Goal: Information Seeking & Learning: Learn about a topic

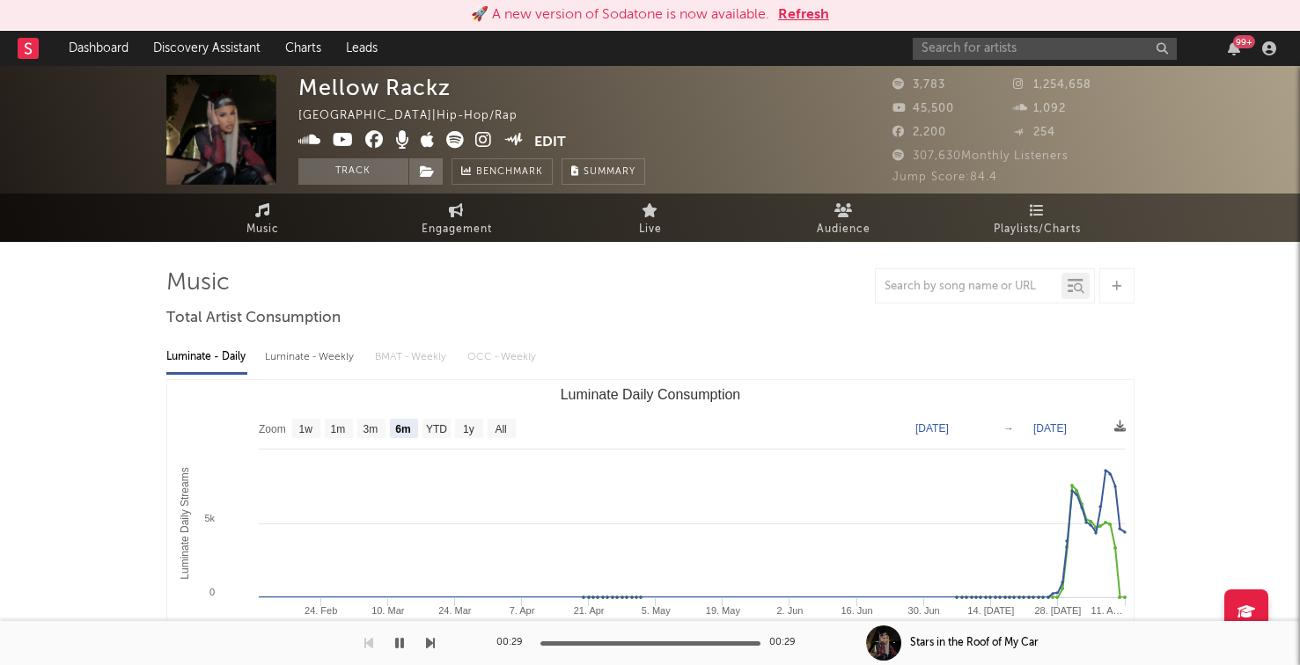
select select "6m"
click at [977, 56] on input "text" at bounding box center [1045, 49] width 264 height 22
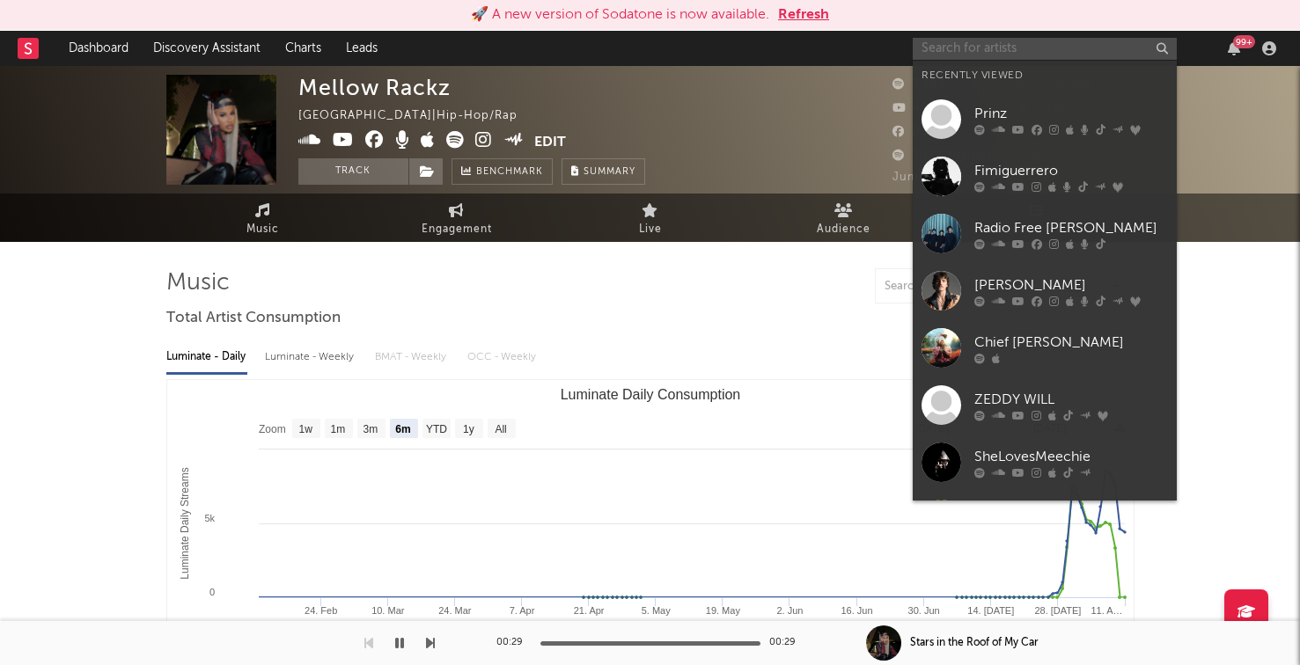
type input "l"
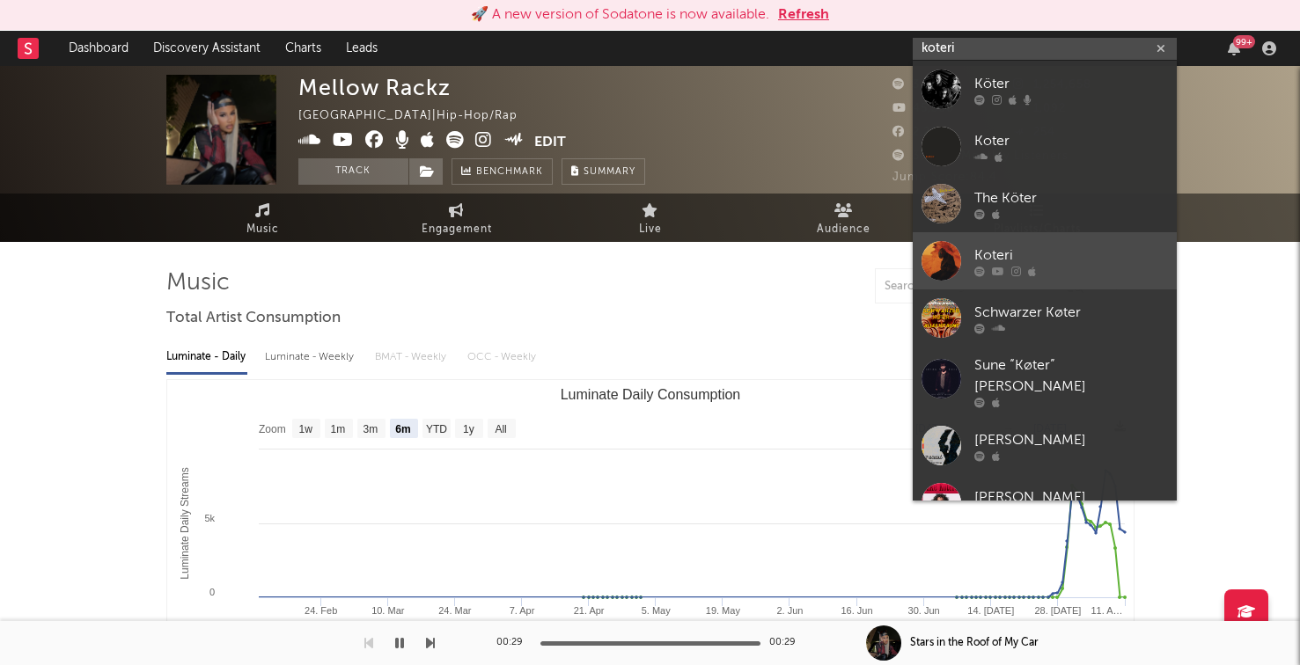
type input "koteri"
click at [1007, 275] on div at bounding box center [1071, 271] width 194 height 11
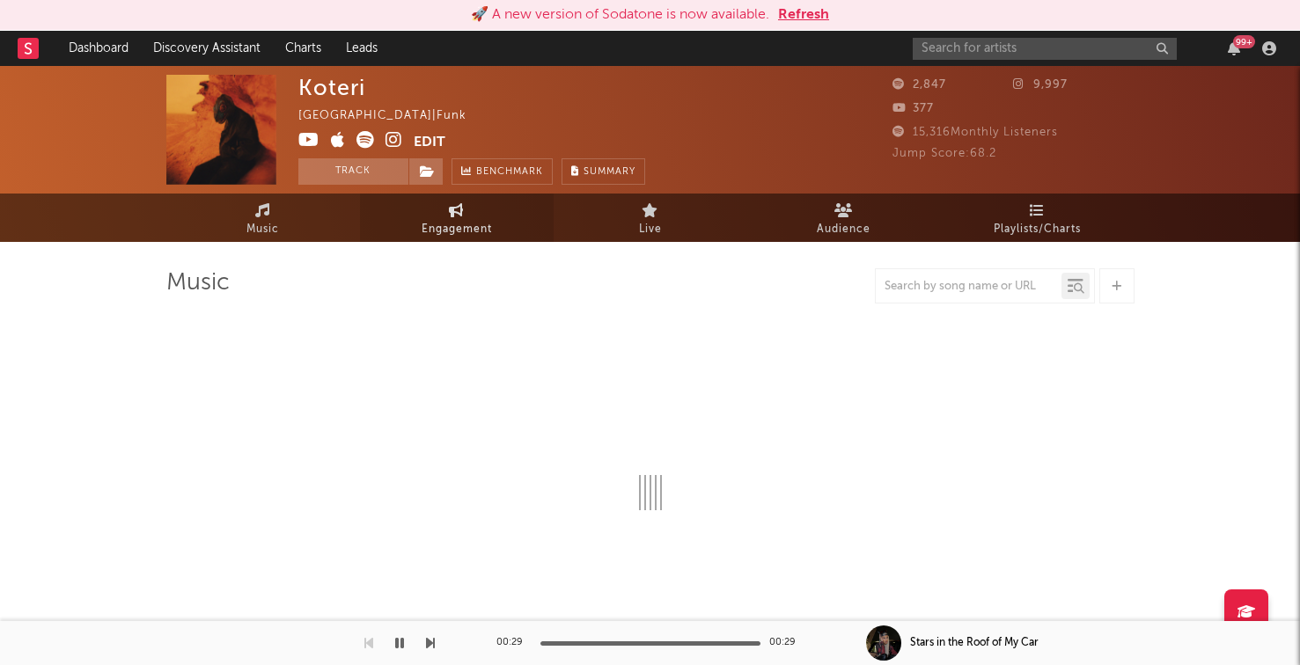
select select "1w"
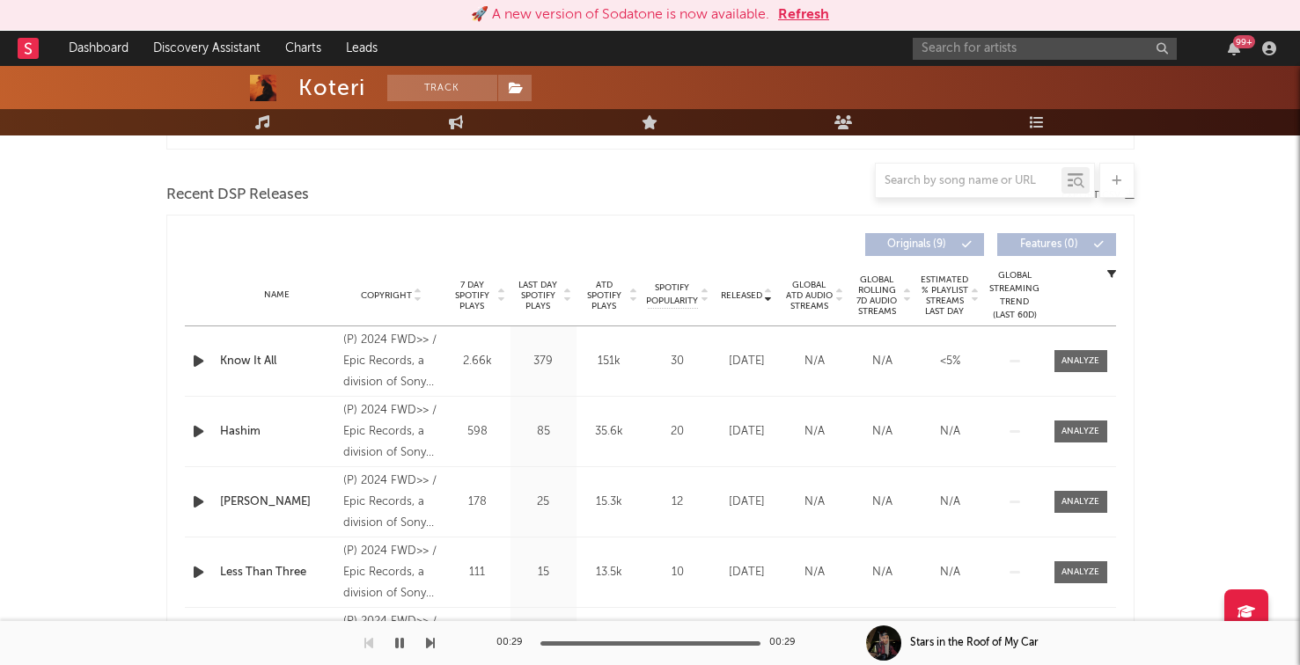
scroll to position [630, 0]
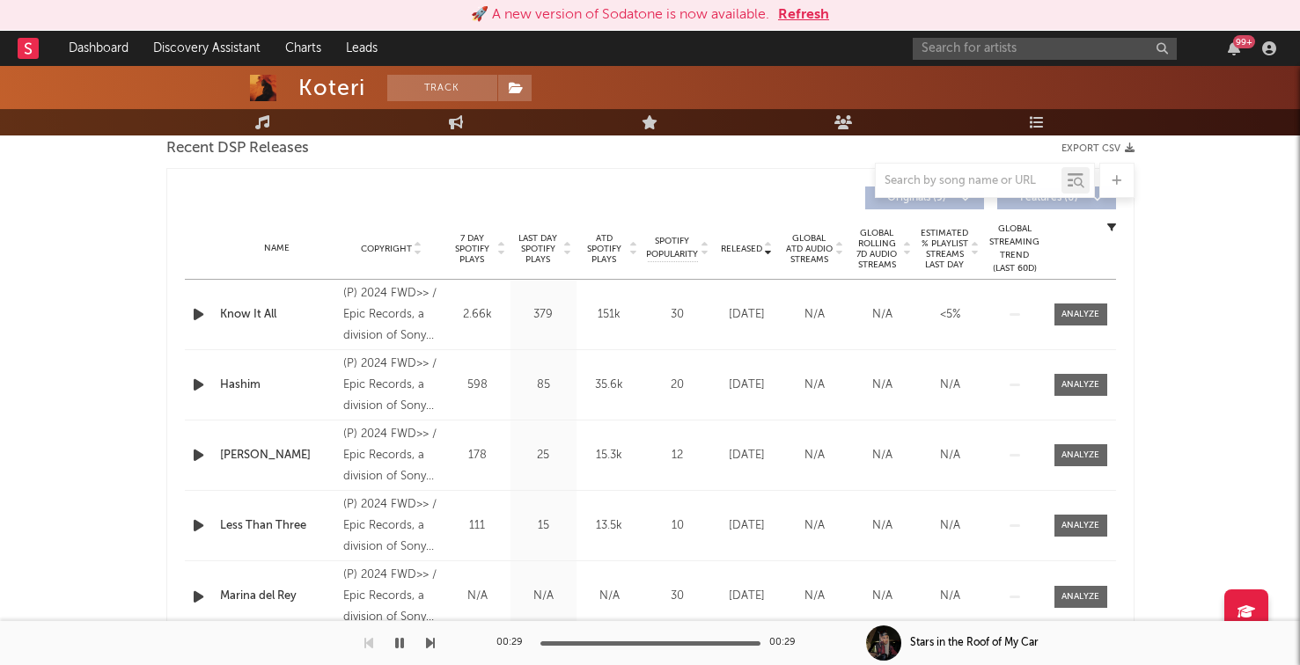
click at [481, 252] on span "7 Day Spotify Plays" at bounding box center [472, 249] width 47 height 32
click at [202, 321] on icon "button" at bounding box center [198, 315] width 18 height 22
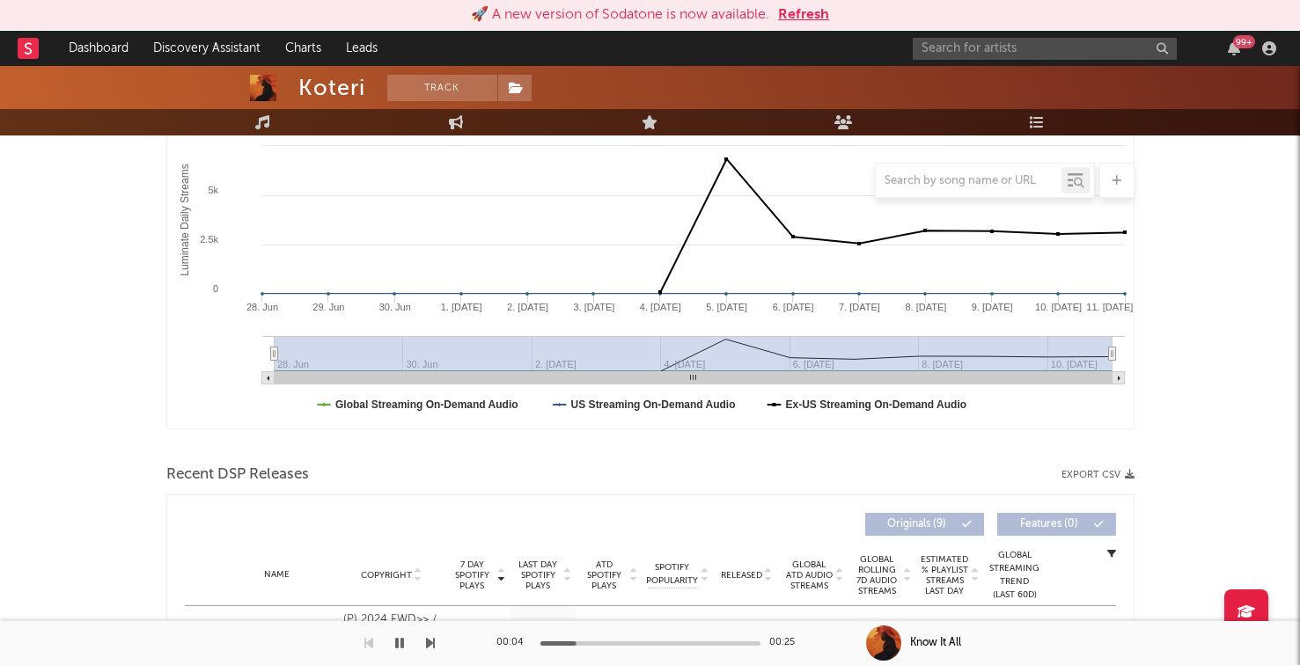
scroll to position [0, 0]
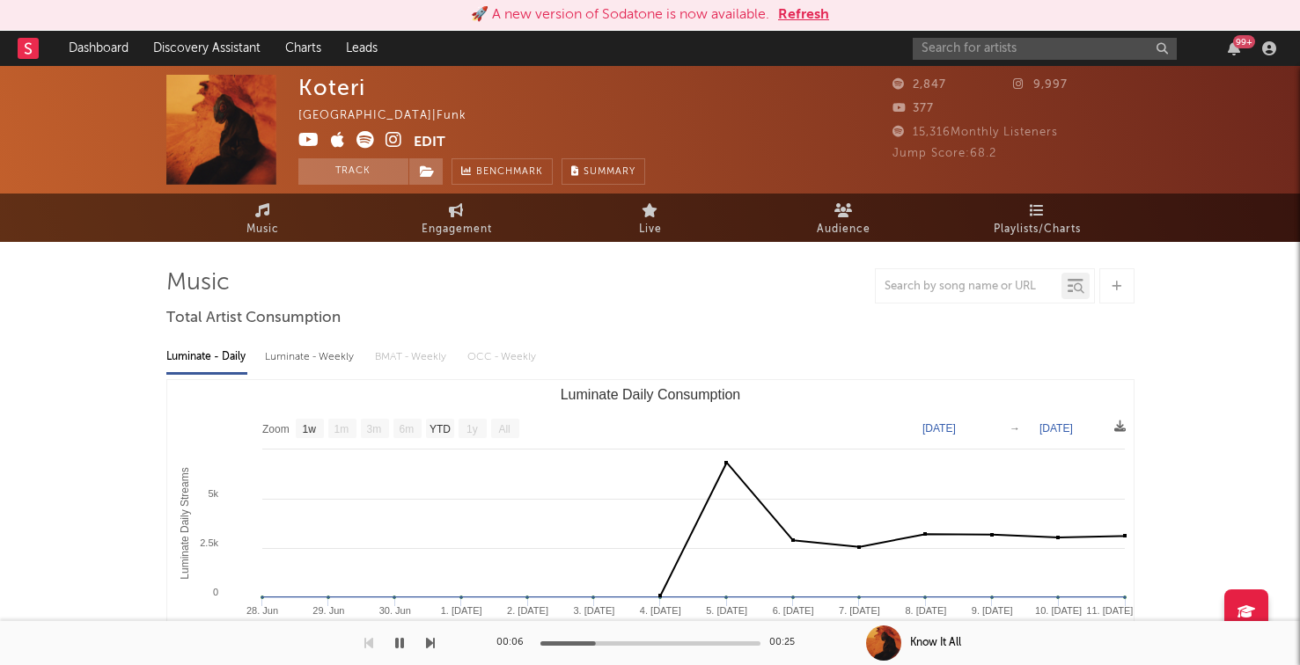
click at [393, 143] on icon at bounding box center [393, 140] width 17 height 18
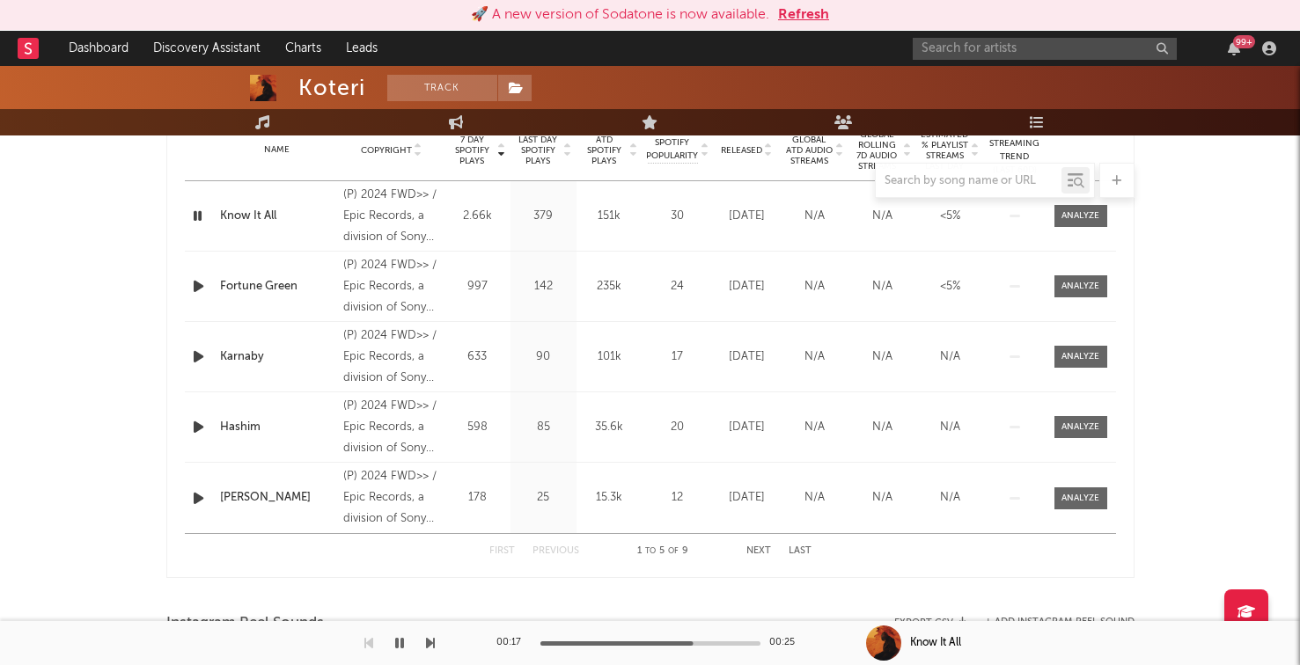
scroll to position [722, 0]
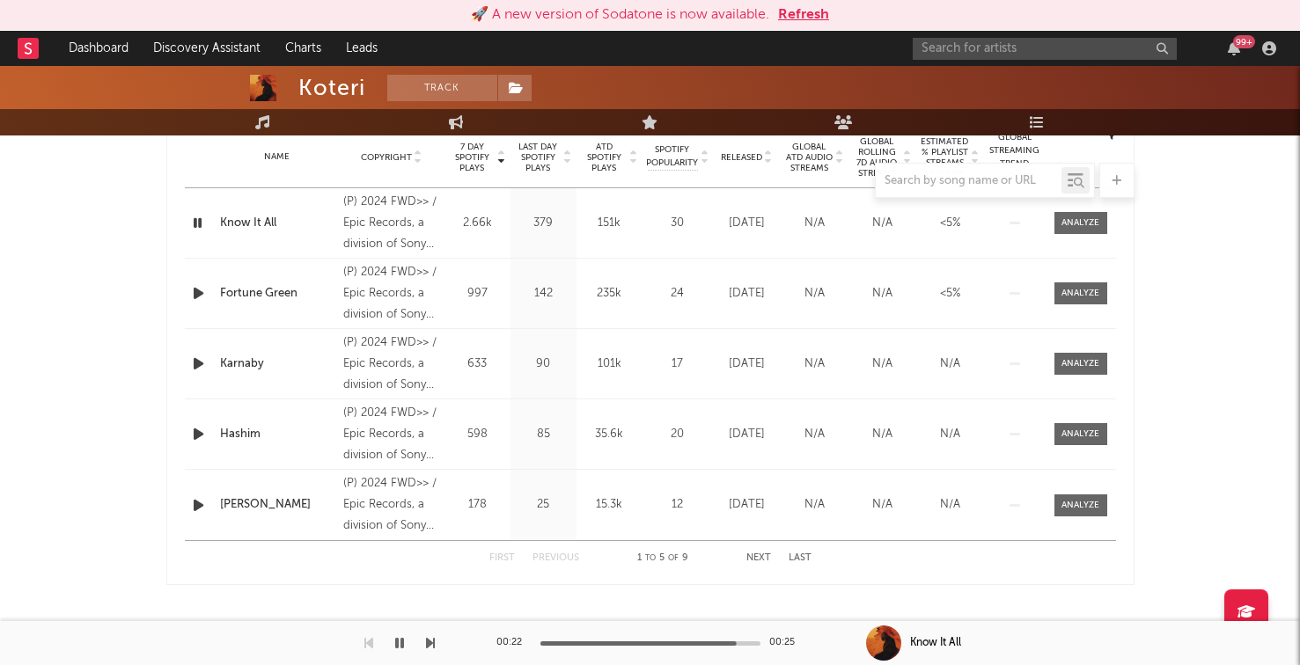
click at [206, 295] on icon "button" at bounding box center [198, 293] width 18 height 22
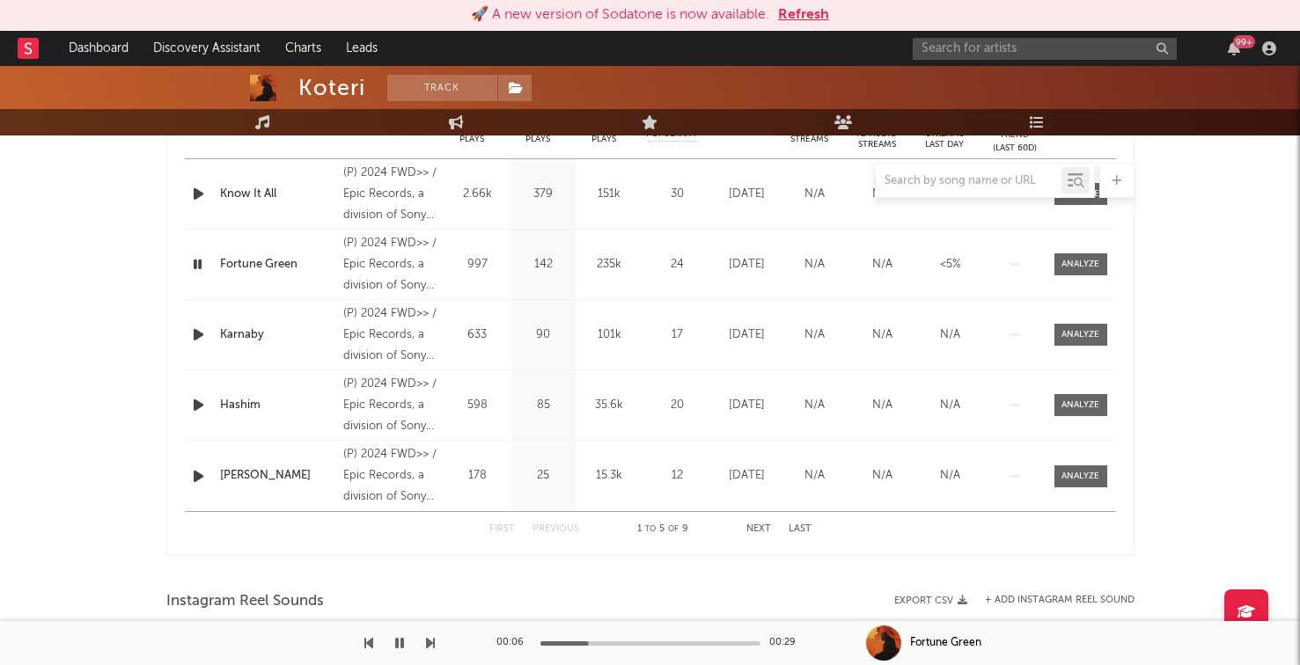
scroll to position [759, 0]
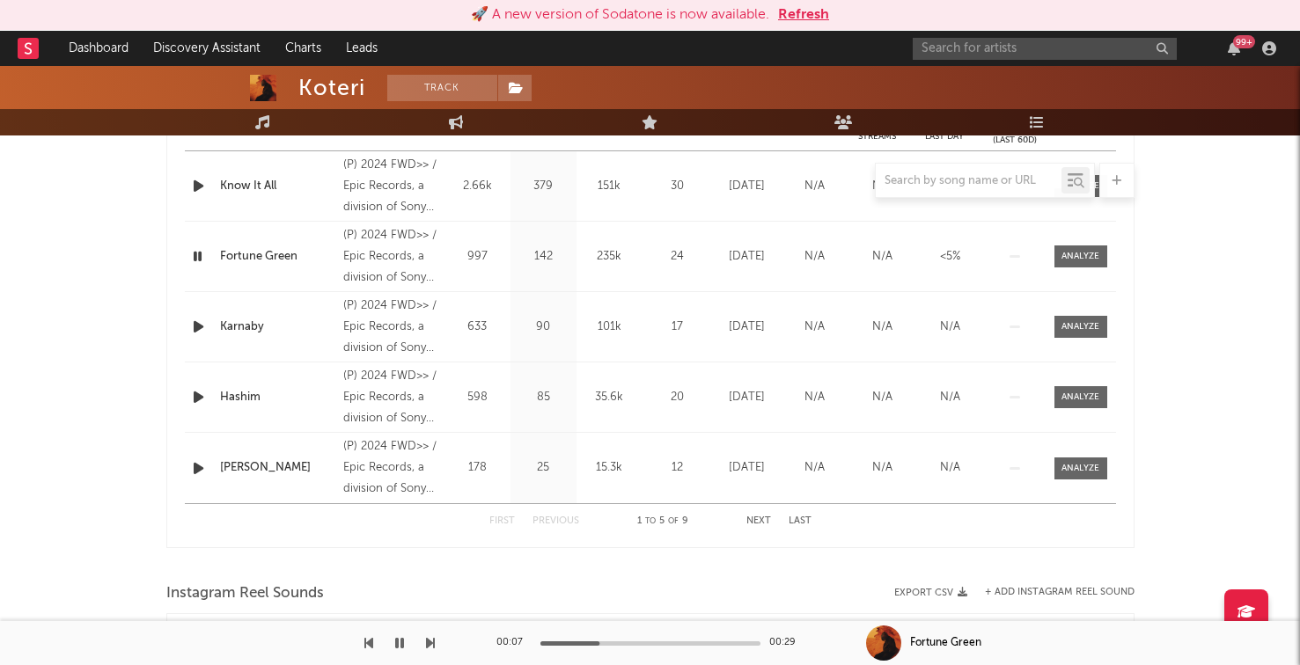
click at [759, 518] on button "Next" at bounding box center [758, 522] width 25 height 10
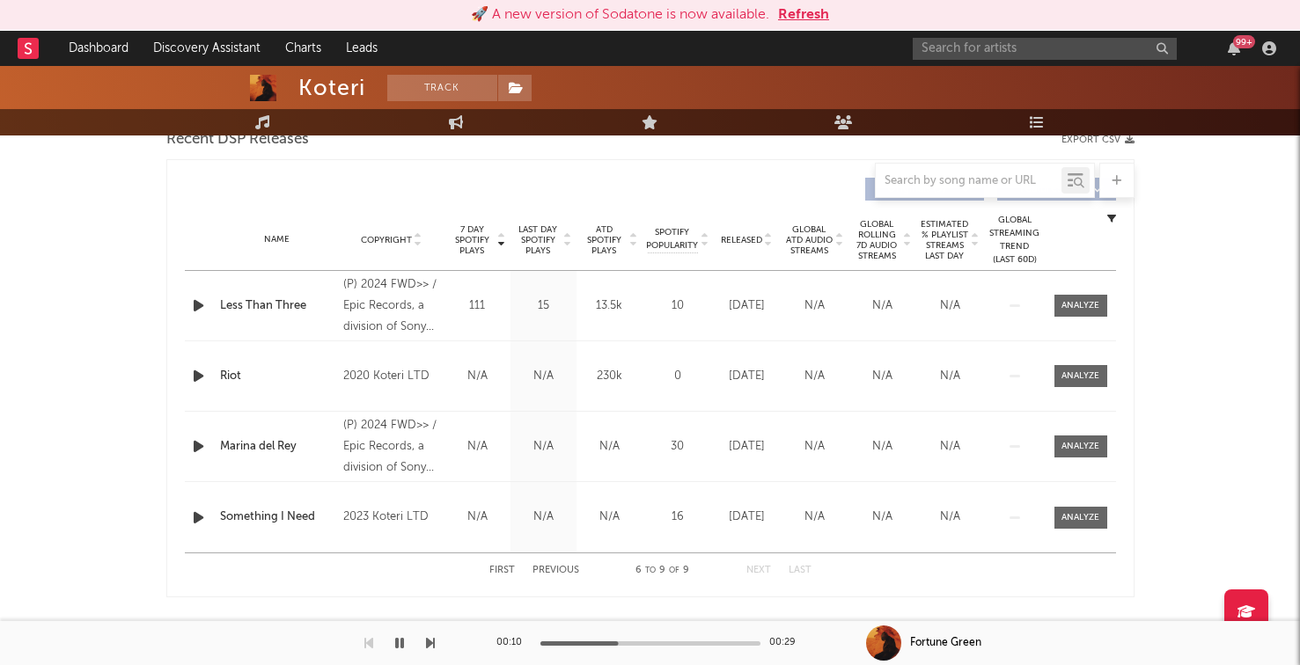
scroll to position [640, 0]
